Goal: Task Accomplishment & Management: Manage account settings

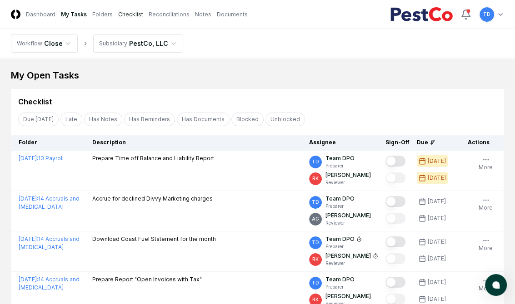
click at [126, 12] on link "Checklist" at bounding box center [130, 14] width 25 height 8
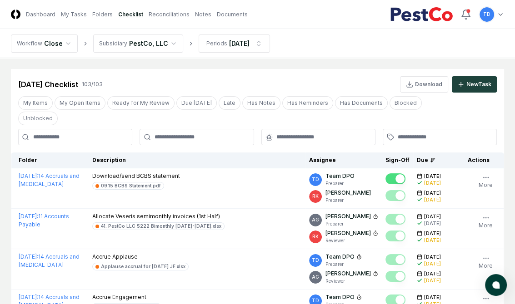
click at [81, 129] on input at bounding box center [75, 137] width 114 height 16
type input "*******"
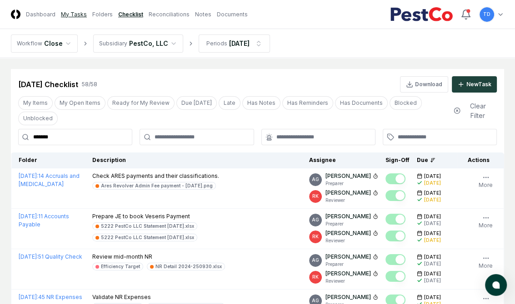
click at [65, 13] on link "My Tasks" at bounding box center [74, 14] width 26 height 8
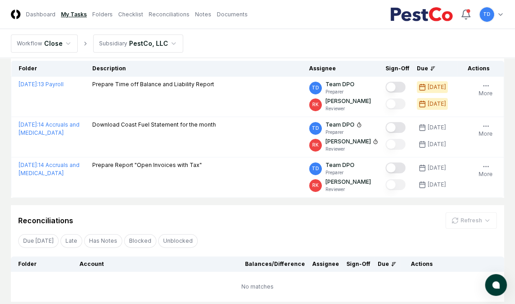
scroll to position [75, 0]
click at [124, 14] on link "Checklist" at bounding box center [130, 14] width 25 height 8
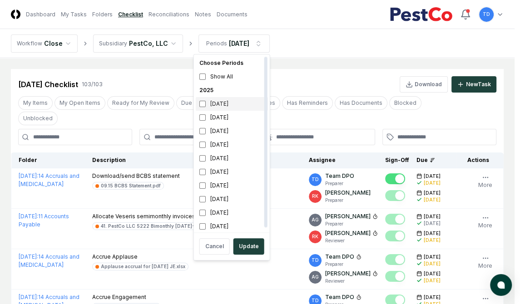
click at [233, 105] on div "[DATE]" at bounding box center [232, 104] width 72 height 14
click at [236, 116] on div "[DATE]" at bounding box center [232, 118] width 72 height 14
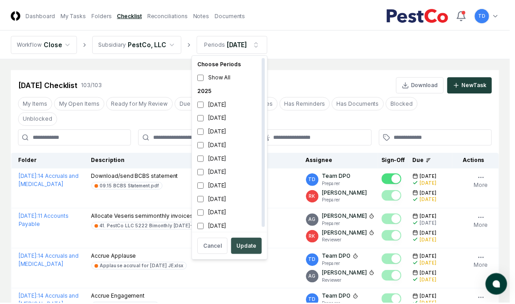
scroll to position [3, 0]
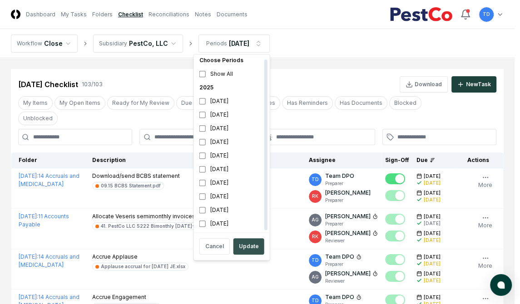
click at [249, 245] on button "Update" at bounding box center [249, 247] width 31 height 16
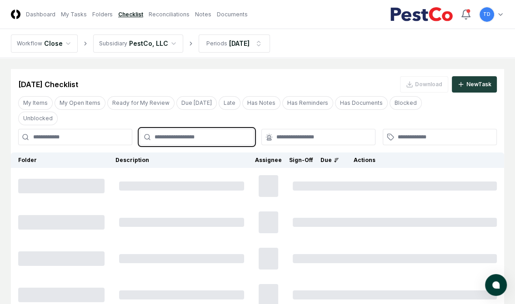
click at [192, 133] on input "text" at bounding box center [200, 137] width 93 height 8
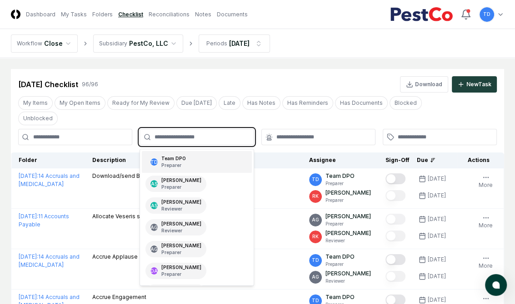
click at [204, 151] on div "TD Team DPO Preparer" at bounding box center [197, 162] width 110 height 22
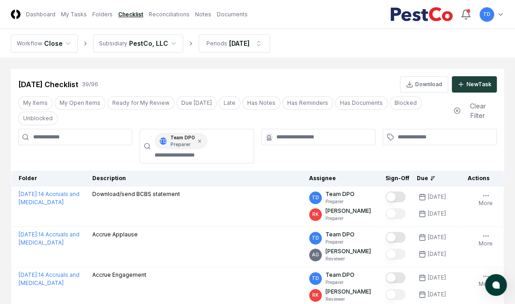
click at [284, 77] on div "[DATE] Checklist 39 / 96 Download New Task" at bounding box center [257, 84] width 478 height 16
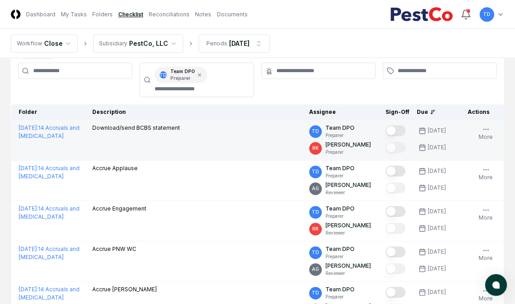
scroll to position [66, 0]
click at [162, 125] on p "Download/send BCBS statement" at bounding box center [136, 129] width 88 height 8
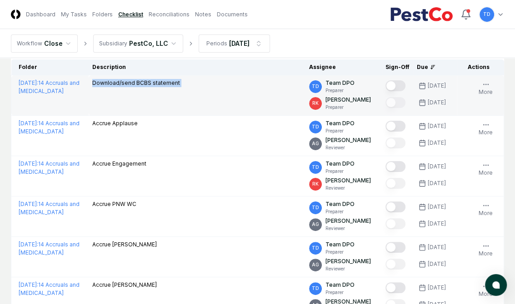
scroll to position [112, 0]
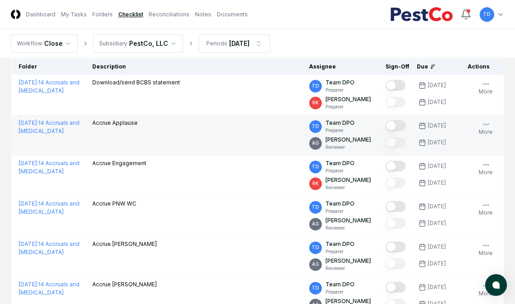
click at [126, 119] on p "Accrue Applause" at bounding box center [114, 123] width 45 height 8
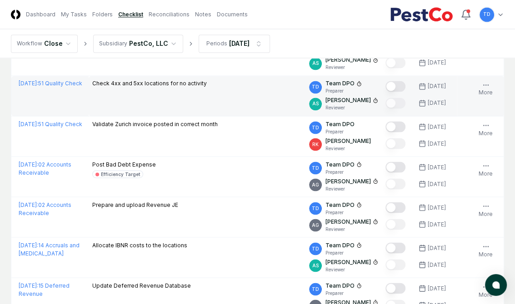
scroll to position [1163, 0]
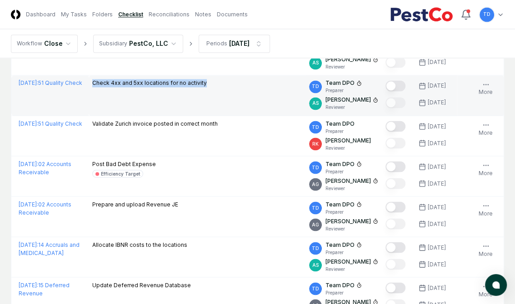
drag, startPoint x: 204, startPoint y: 69, endPoint x: 93, endPoint y: 66, distance: 111.8
click at [93, 79] on div "Check 4xx and 5xx locations for no activity" at bounding box center [196, 84] width 209 height 10
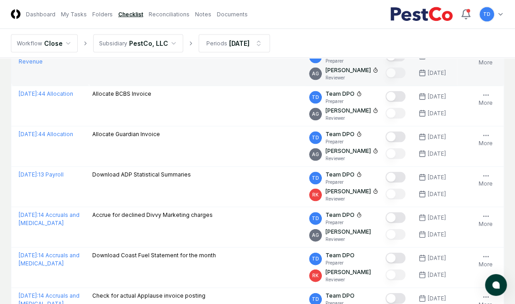
scroll to position [1395, 0]
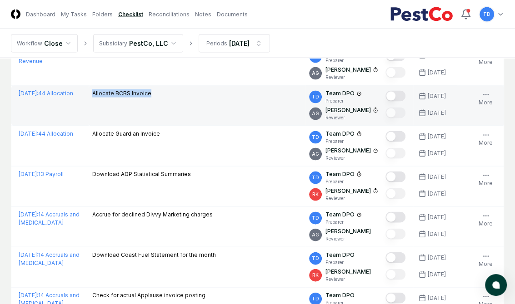
drag, startPoint x: 91, startPoint y: 77, endPoint x: 156, endPoint y: 77, distance: 65.0
click at [156, 86] on td "Allocate BCBS Invoice" at bounding box center [197, 106] width 217 height 40
copy p "Allocate BCBS Invoice"
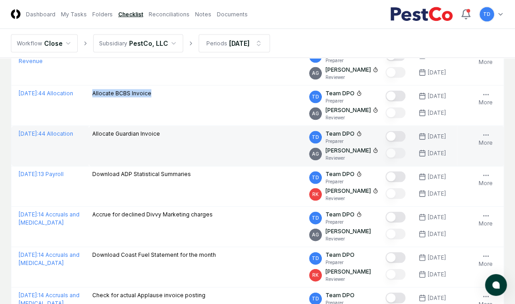
click at [122, 130] on p "Allocate Guardian Invoice" at bounding box center [126, 134] width 68 height 8
copy tr "Allocate Guardian Invoice TD"
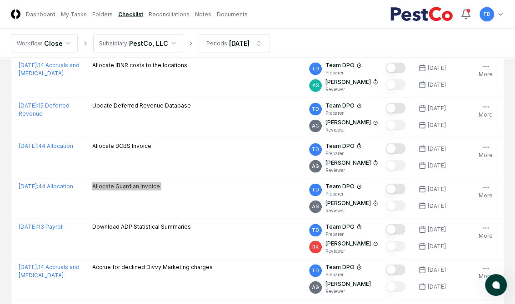
scroll to position [1334, 0]
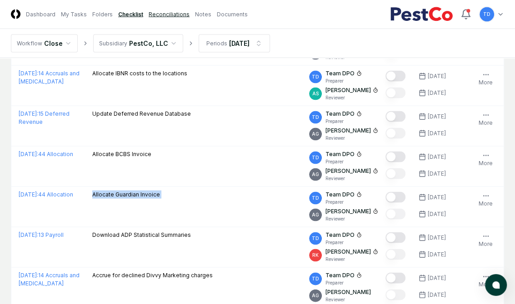
click at [169, 12] on link "Reconciliations" at bounding box center [169, 14] width 41 height 8
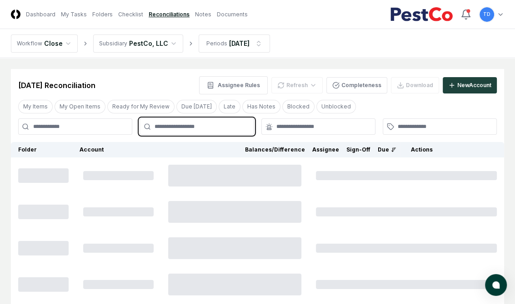
click at [193, 125] on input "text" at bounding box center [200, 127] width 93 height 8
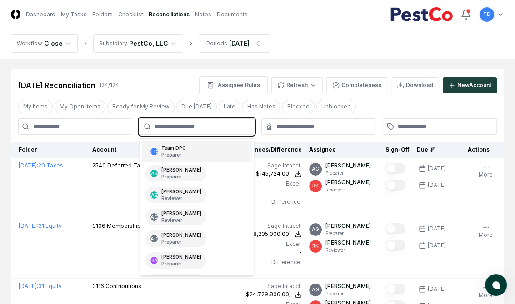
click at [192, 147] on div "TD Team DPO Preparer" at bounding box center [197, 152] width 110 height 22
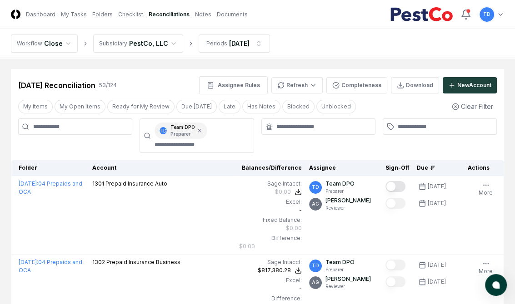
click at [302, 145] on div at bounding box center [318, 136] width 114 height 35
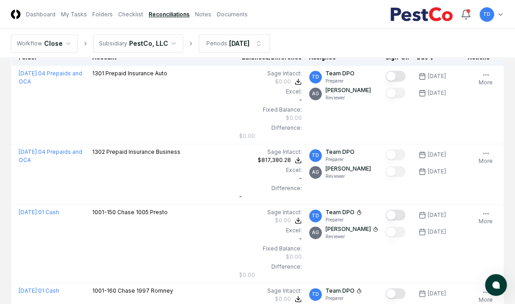
scroll to position [111, 0]
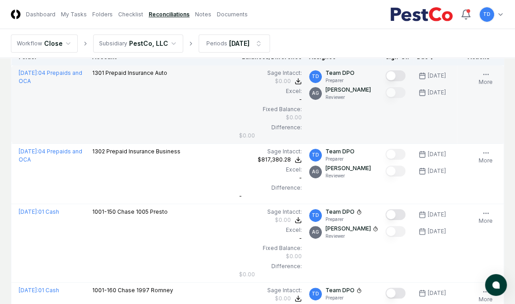
click at [106, 71] on span "Prepaid Insurance Auto" at bounding box center [136, 73] width 62 height 7
copy div "1301 Prepaid Insurance Auto"
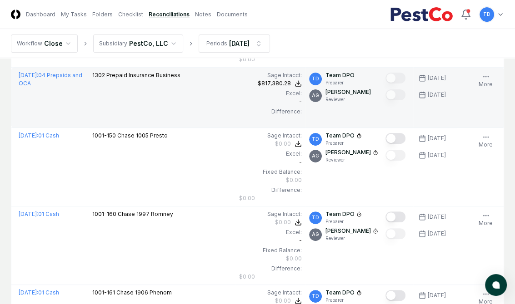
scroll to position [190, 0]
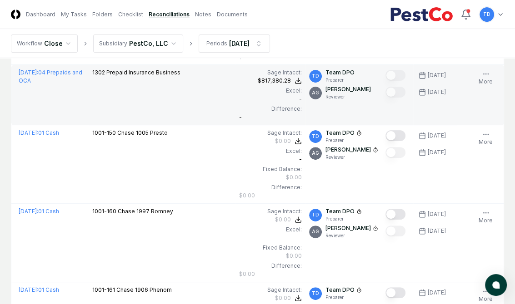
click at [111, 73] on span "Prepaid Insurance Business" at bounding box center [143, 72] width 74 height 7
copy div "1302 Prepaid Insurance Business"
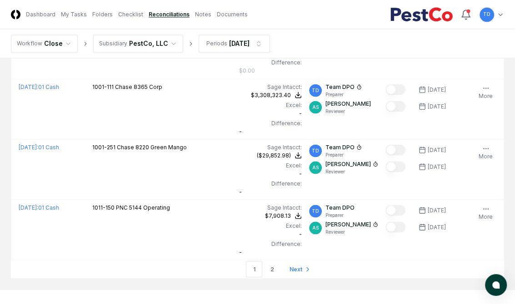
scroll to position [3778, 0]
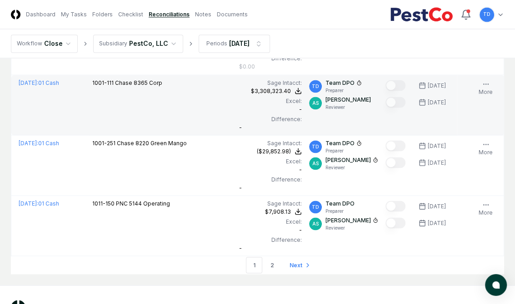
click at [119, 79] on span "Chase 8365 Corp" at bounding box center [138, 82] width 47 height 7
copy div "1001-111 Chase 8365 Corp"
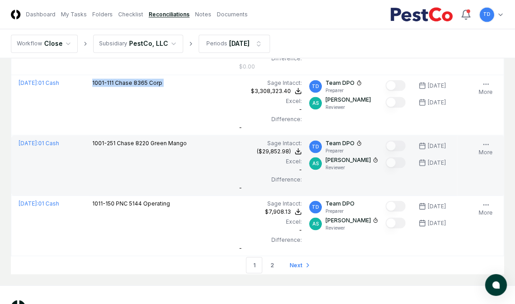
click at [130, 140] on span "Chase 8220 Green Mango" at bounding box center [152, 143] width 70 height 7
copy div "1001-251 Chase 8220 Green Mango"
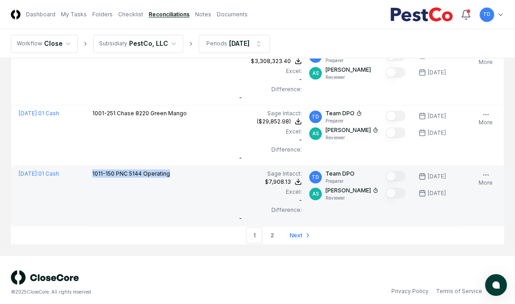
drag, startPoint x: 174, startPoint y: 169, endPoint x: 91, endPoint y: 169, distance: 82.7
click at [91, 169] on td "1011-150 PNC 5144 Operating" at bounding box center [162, 196] width 147 height 60
copy p "1011-150 PNC 5144 Operating"
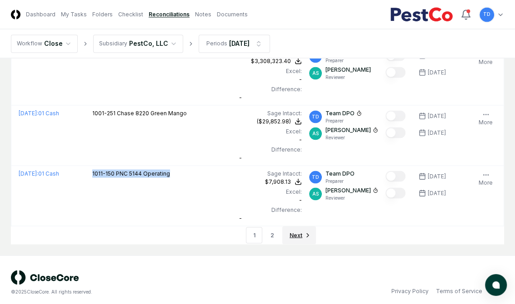
click at [302, 227] on link "Next" at bounding box center [299, 235] width 34 height 18
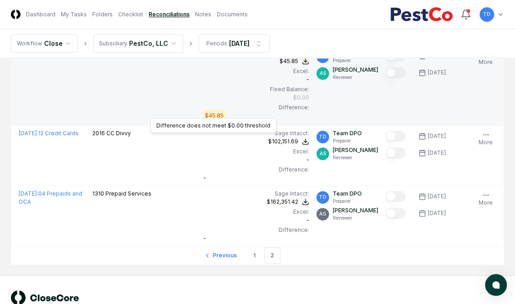
scroll to position [101, 0]
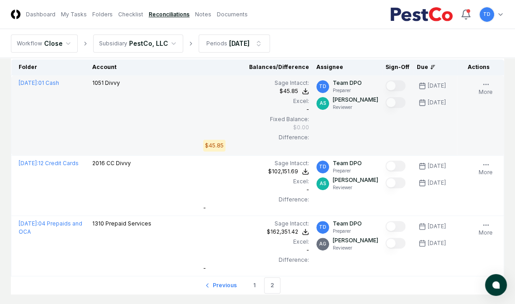
click at [118, 82] on span "Divvy" at bounding box center [112, 83] width 15 height 7
copy div "1051 Divvy"
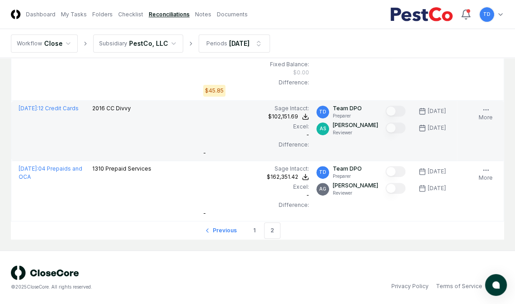
click at [118, 107] on span "CC Divvy" at bounding box center [118, 108] width 25 height 7
copy div "2016 CC Divvy"
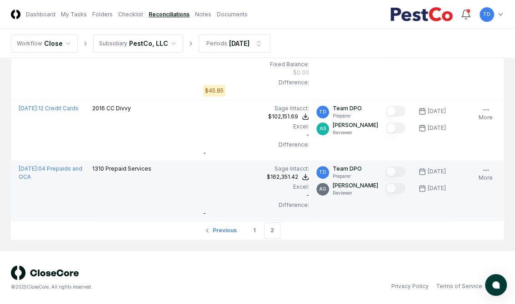
click at [136, 167] on span "Prepaid Services" at bounding box center [128, 168] width 46 height 7
copy div "1310 Prepaid Services"
click at [136, 168] on span "Prepaid Services" at bounding box center [128, 168] width 46 height 7
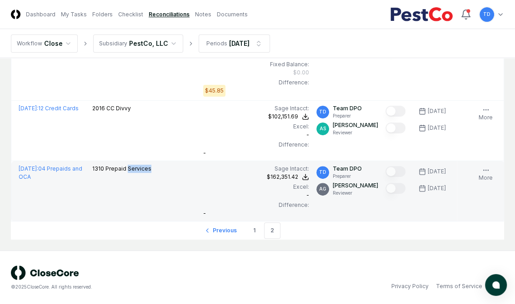
click at [136, 168] on span "Prepaid Services" at bounding box center [128, 168] width 46 height 7
